Goal: Information Seeking & Learning: Learn about a topic

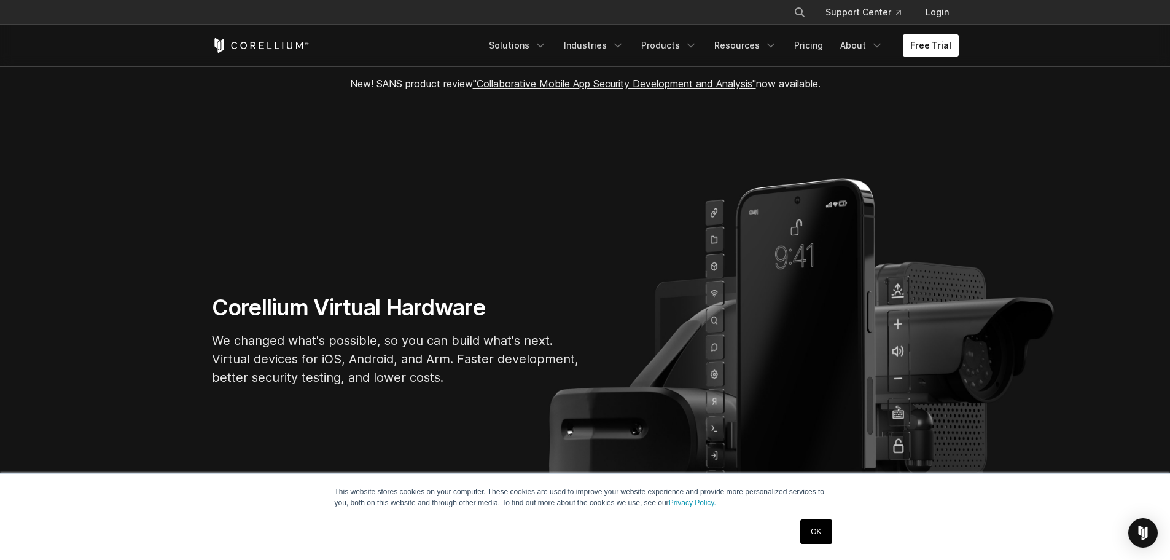
click at [926, 39] on link "Free Trial" at bounding box center [931, 45] width 56 height 22
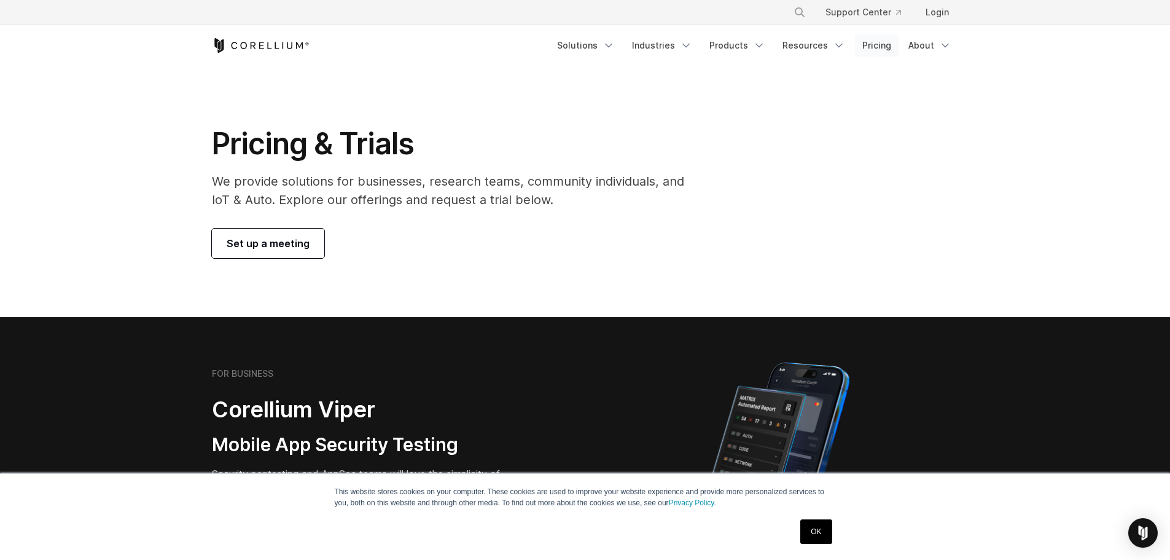
click at [873, 54] on link "Pricing" at bounding box center [877, 45] width 44 height 22
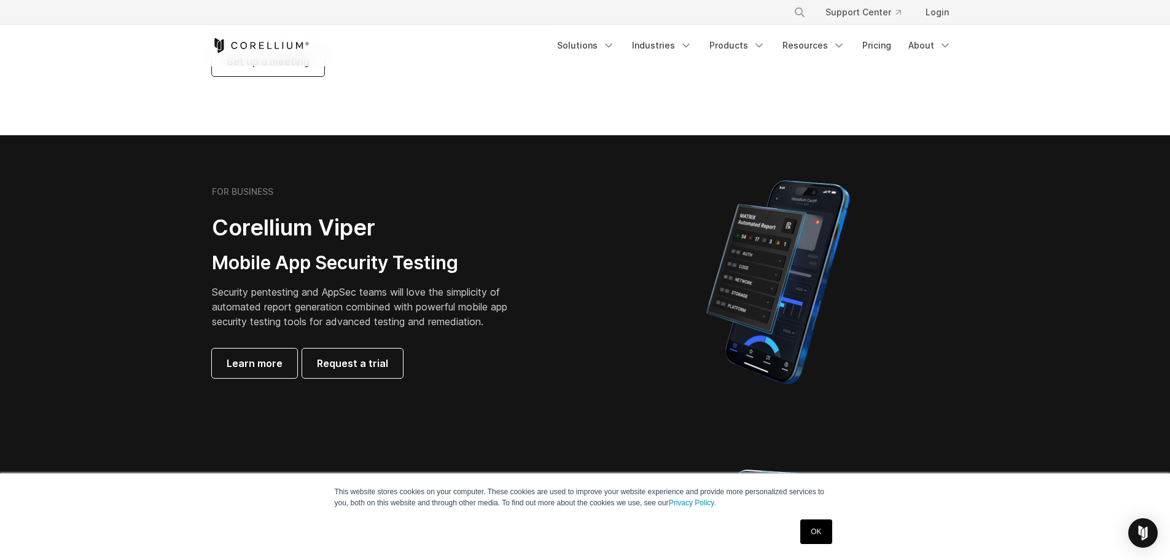
scroll to position [184, 0]
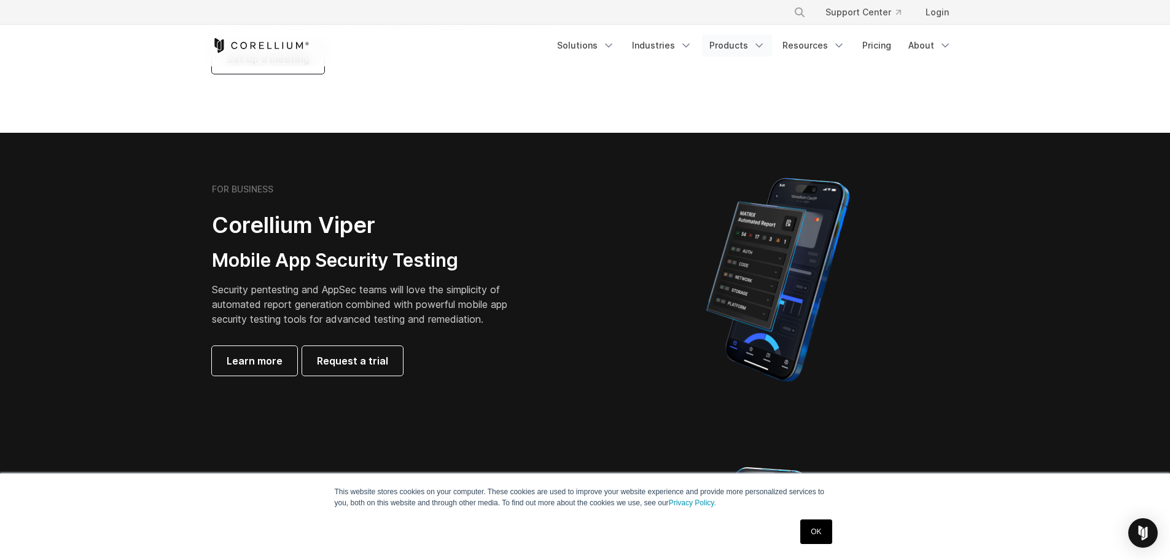
click at [726, 50] on link "Products" at bounding box center [737, 45] width 71 height 22
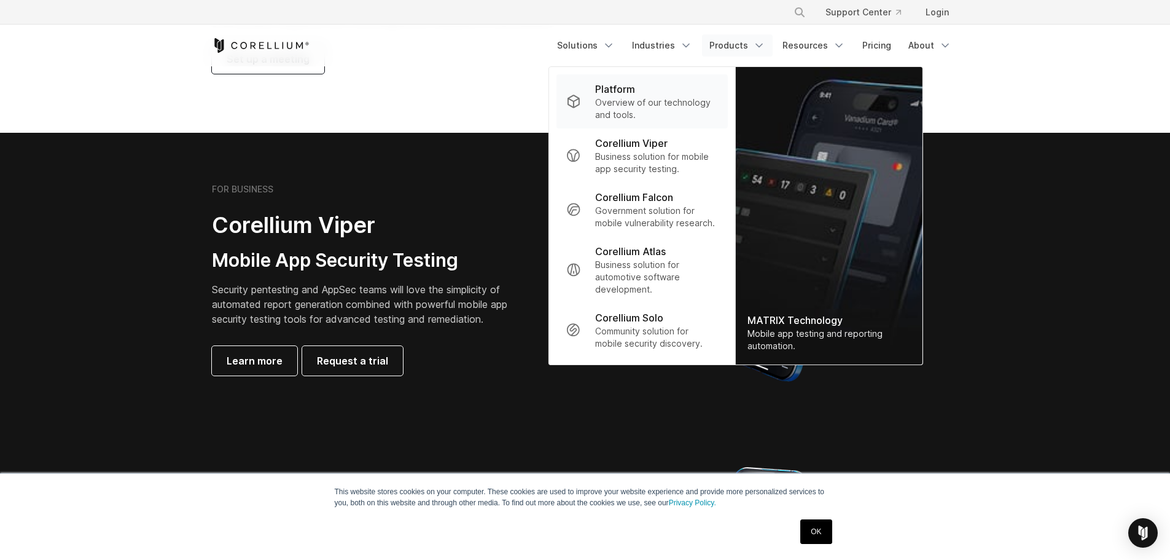
click at [672, 96] on p "Overview of our technology and tools." at bounding box center [656, 108] width 122 height 25
